Goal: Book appointment/travel/reservation

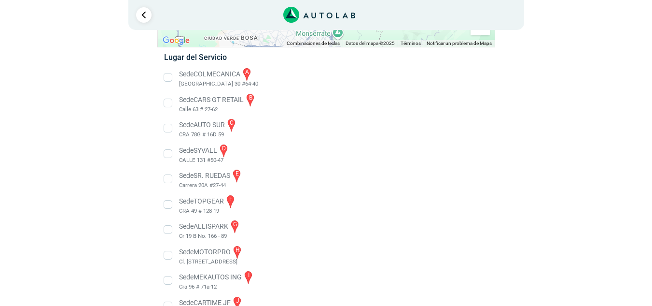
scroll to position [151, 0]
click at [170, 76] on li "Sede COLMECANICA a [GEOGRAPHIC_DATA] 30 #64-40" at bounding box center [326, 77] width 338 height 22
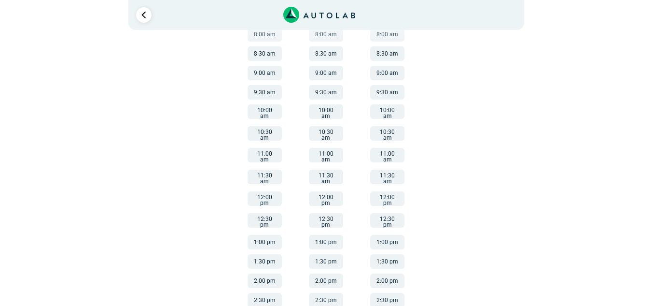
scroll to position [183, 0]
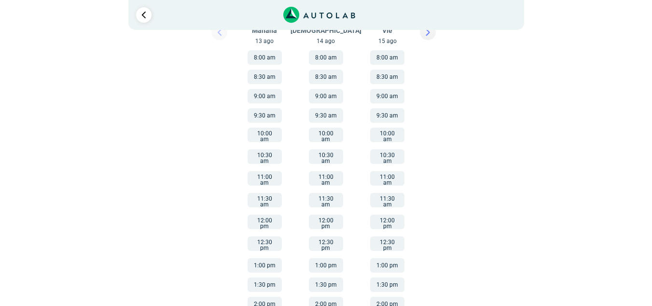
click at [259, 152] on button "10:30 am" at bounding box center [265, 156] width 34 height 14
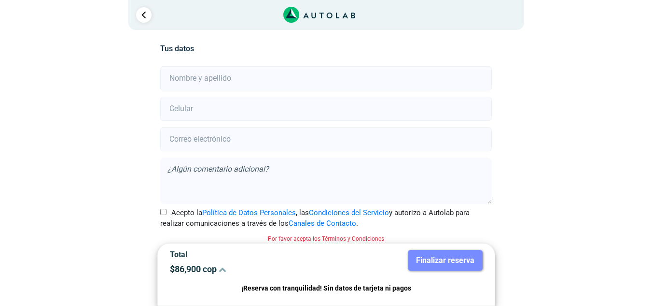
scroll to position [214, 0]
click at [254, 77] on input "text" at bounding box center [326, 78] width 332 height 24
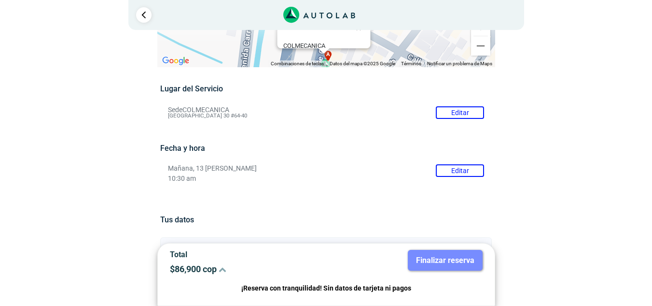
scroll to position [27, 0]
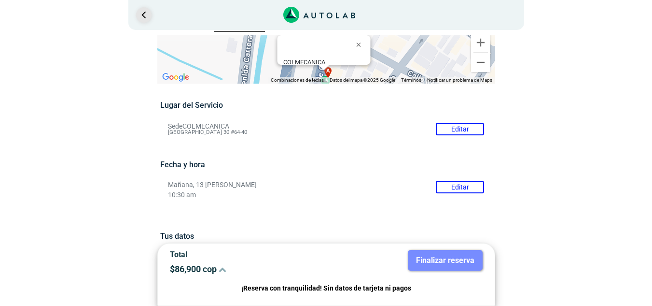
click at [146, 16] on link "Ir al paso anterior" at bounding box center [143, 14] width 15 height 15
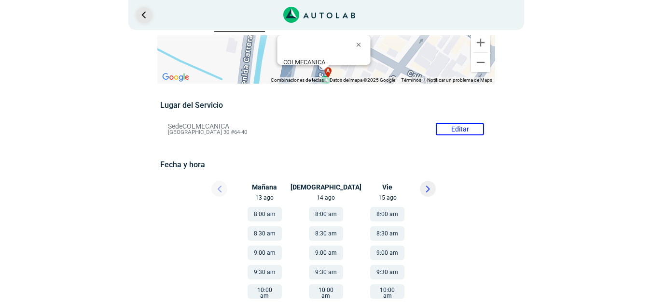
scroll to position [183, 0]
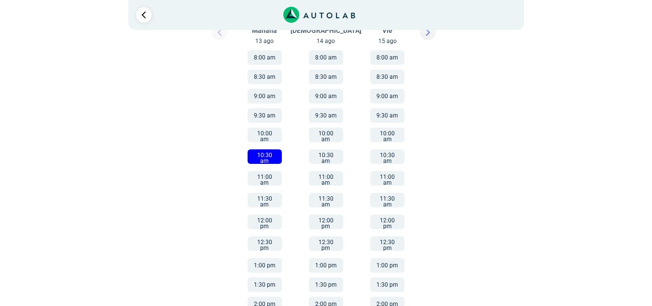
click at [265, 193] on button "11:30 am" at bounding box center [265, 200] width 34 height 14
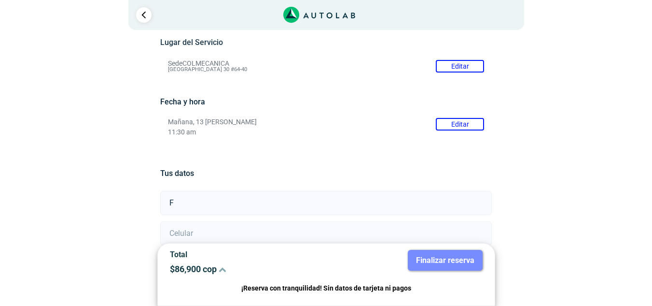
scroll to position [102, 0]
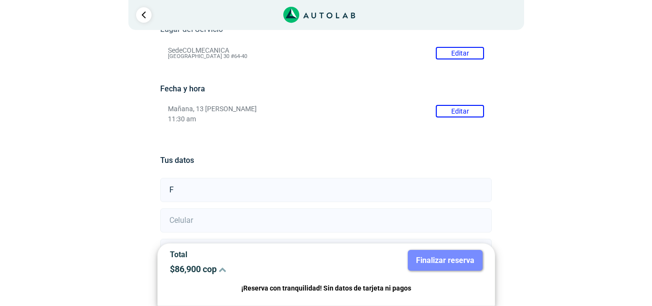
click at [184, 193] on input "F" at bounding box center [326, 190] width 332 height 24
type input "[PERSON_NAME]"
click at [186, 227] on input "number" at bounding box center [326, 220] width 332 height 24
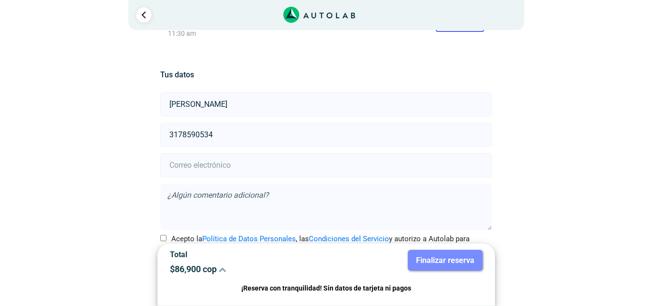
scroll to position [193, 0]
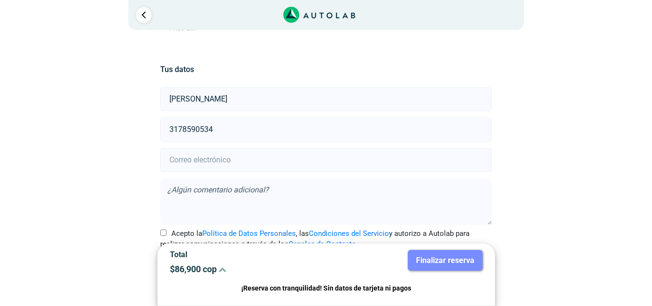
type input "3178590534"
click at [309, 165] on input "email" at bounding box center [326, 160] width 332 height 24
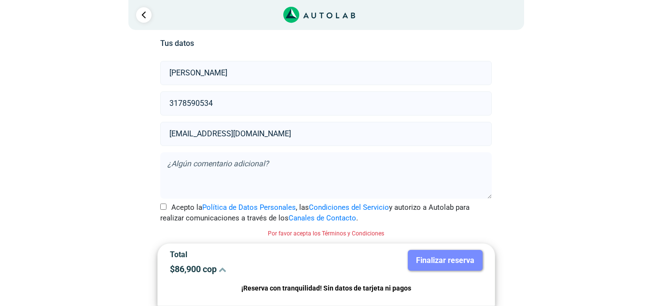
type input "[EMAIL_ADDRESS][DOMAIN_NAME]"
click at [550, 120] on div "Llevo mi carro [GEOGRAPHIC_DATA] ← Mover a la izquierda → Mover a la derecha ↑ …" at bounding box center [326, 64] width 468 height 483
click at [161, 206] on input "Acepto la Política de Datos Personales , las Condiciones del Servicio y autoriz…" at bounding box center [163, 206] width 6 height 6
checkbox input "true"
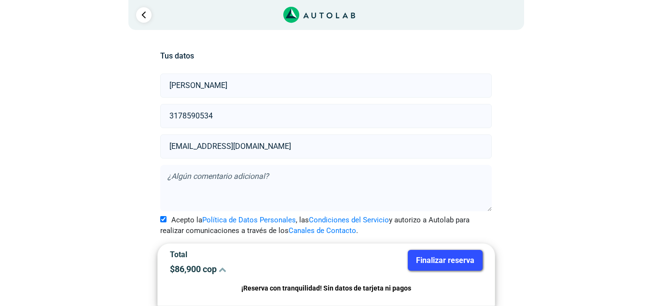
scroll to position [207, 0]
click at [471, 260] on button "Finalizar reserva" at bounding box center [445, 260] width 75 height 21
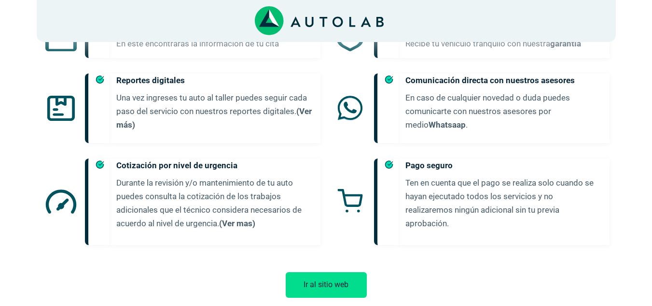
scroll to position [586, 0]
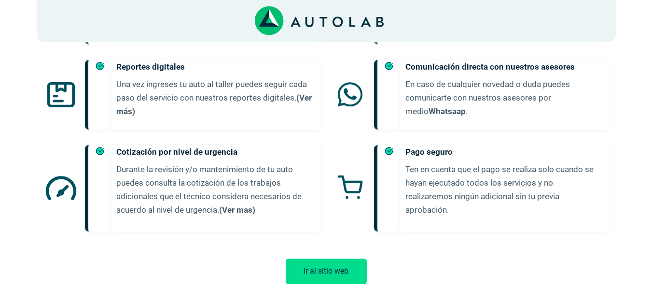
click at [337, 261] on button "Ir al sitio web" at bounding box center [326, 271] width 81 height 26
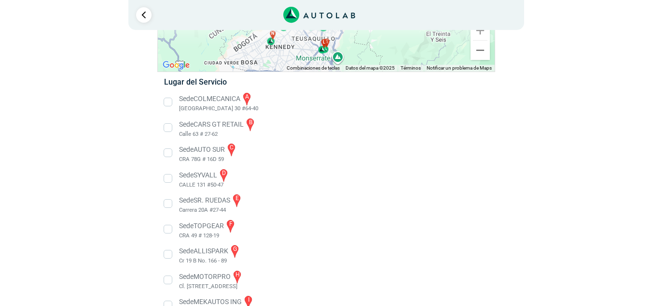
scroll to position [112, 0]
